Goal: Information Seeking & Learning: Learn about a topic

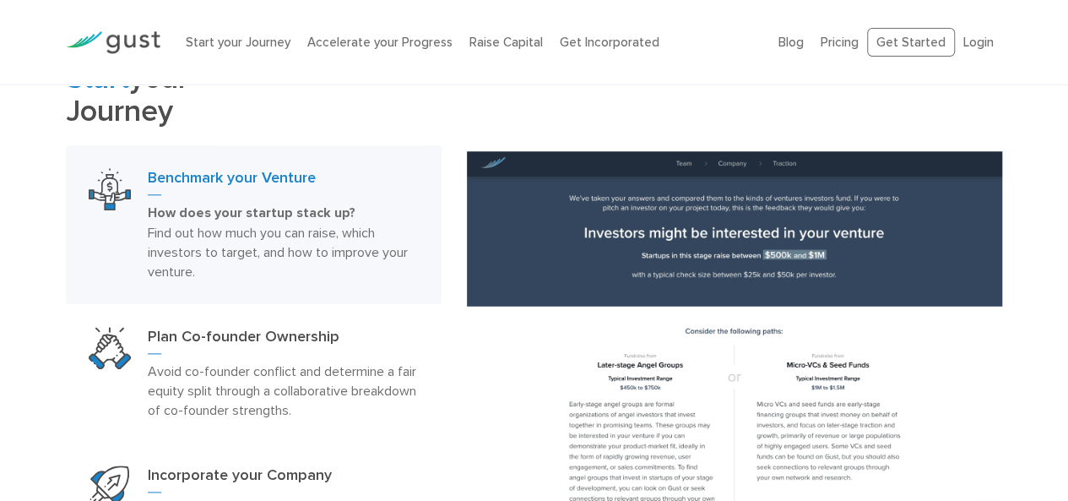
scroll to position [1013, 0]
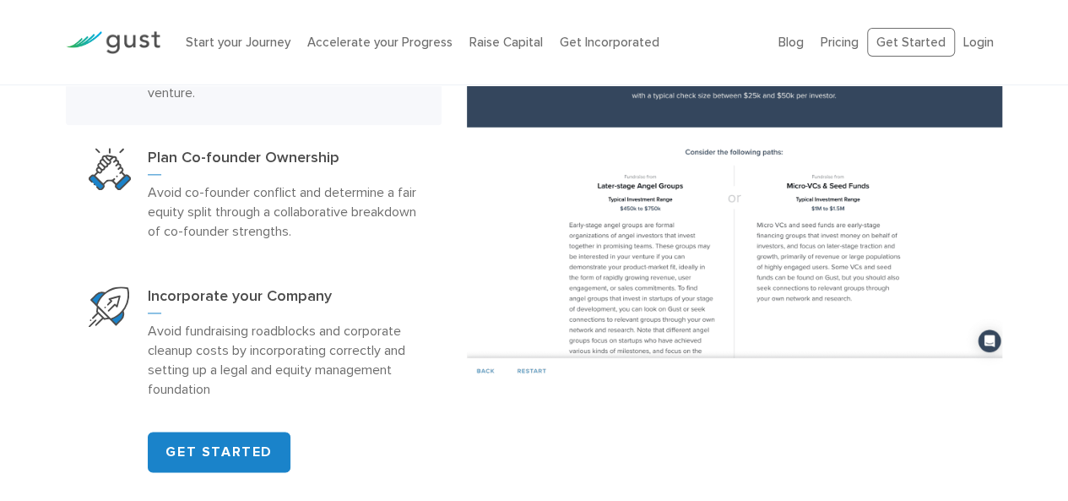
click at [822, 40] on ul "Blog FAQ Pricing Get Started Login Login" at bounding box center [890, 43] width 224 height 30
click at [833, 42] on link "Pricing" at bounding box center [839, 42] width 38 height 15
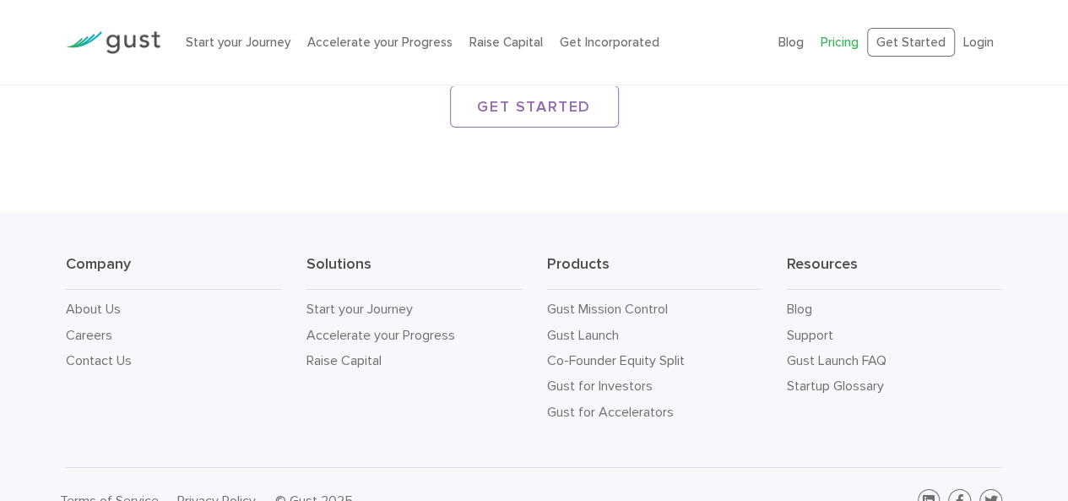
scroll to position [2826, 0]
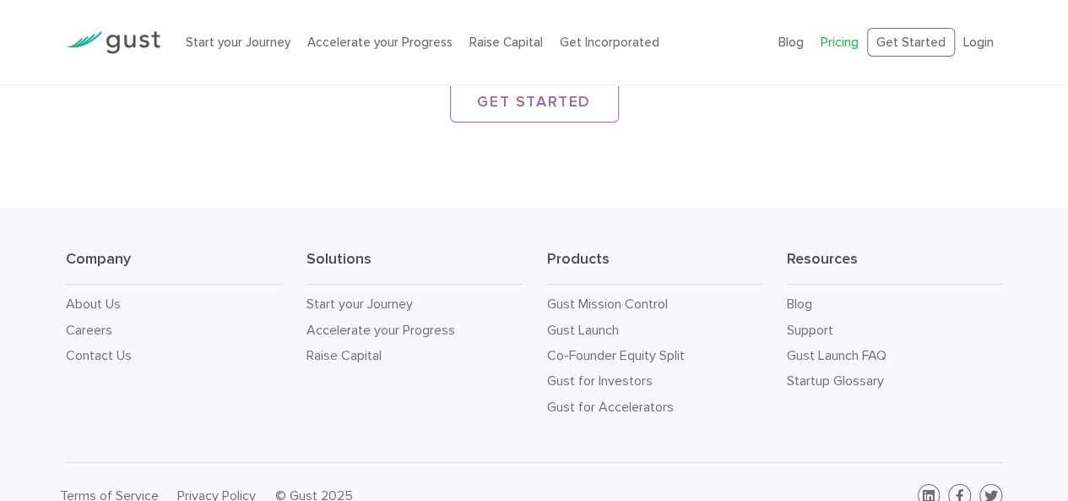
click at [105, 37] on img at bounding box center [113, 42] width 95 height 23
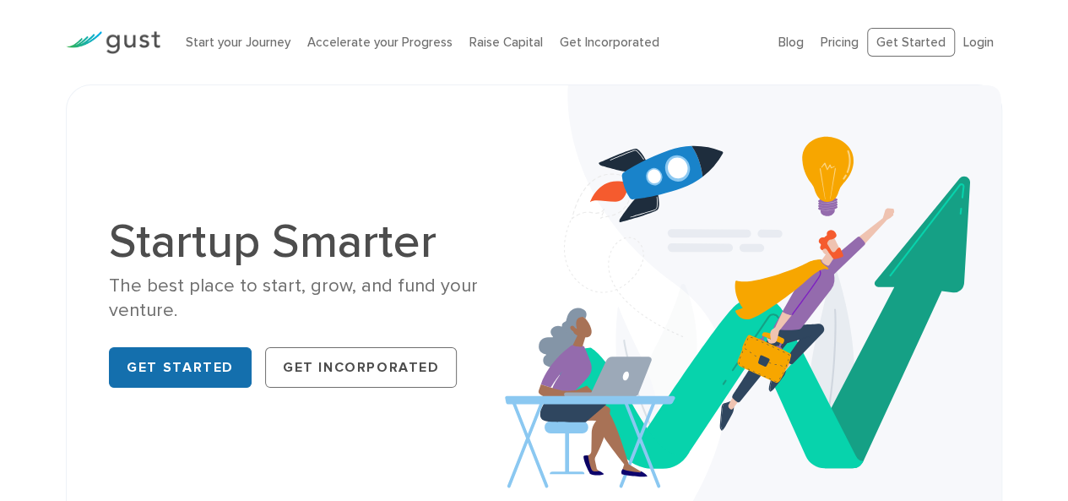
click at [211, 360] on link "Get Started" at bounding box center [180, 367] width 143 height 41
